Goal: Check status: Check status

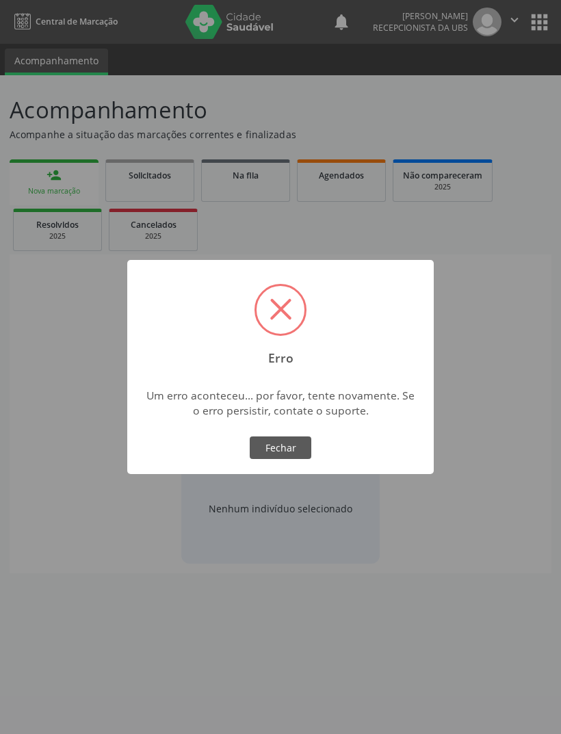
click at [269, 451] on button "Fechar" at bounding box center [281, 447] width 62 height 23
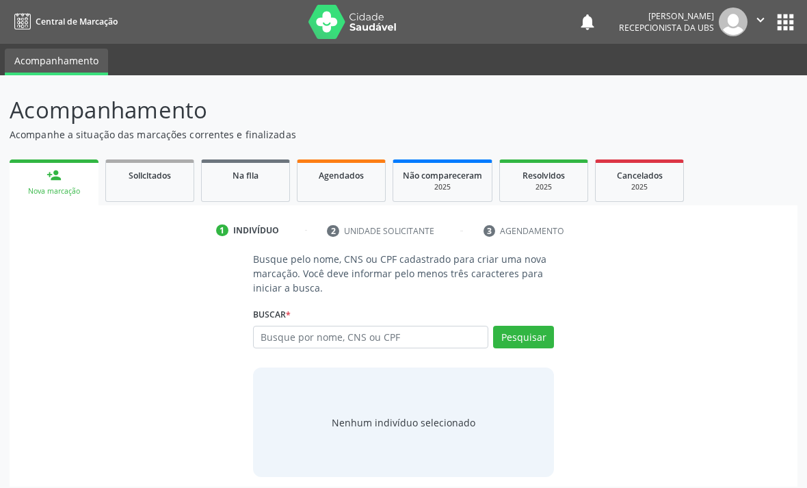
click at [350, 194] on link "Agendados" at bounding box center [341, 180] width 89 height 42
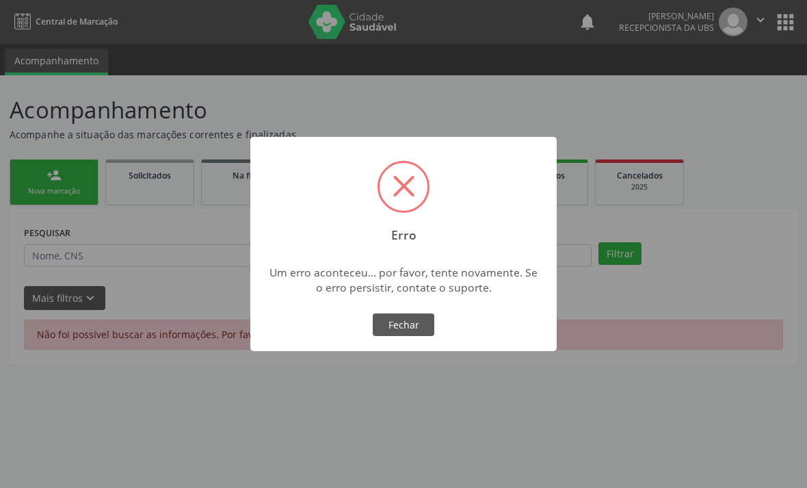
click at [425, 310] on div "× Erro Um erro aconteceu... por favor, tente novamente. Se o erro persistir, co…" at bounding box center [403, 244] width 306 height 215
click at [424, 331] on button "Fechar" at bounding box center [404, 324] width 62 height 23
